Goal: Task Accomplishment & Management: Manage account settings

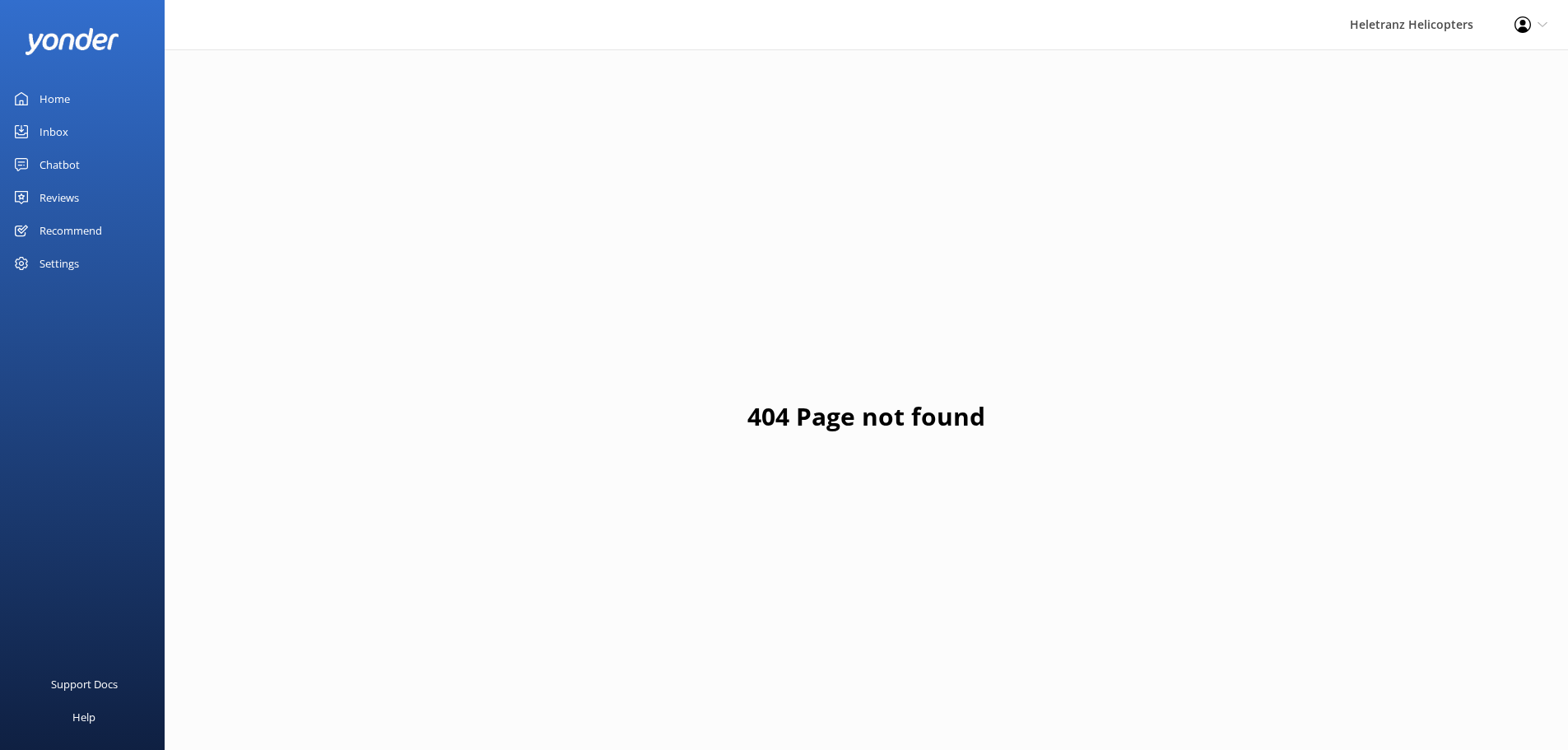
click at [75, 195] on div "Reviews" at bounding box center [59, 198] width 39 height 33
